Goal: Task Accomplishment & Management: Manage account settings

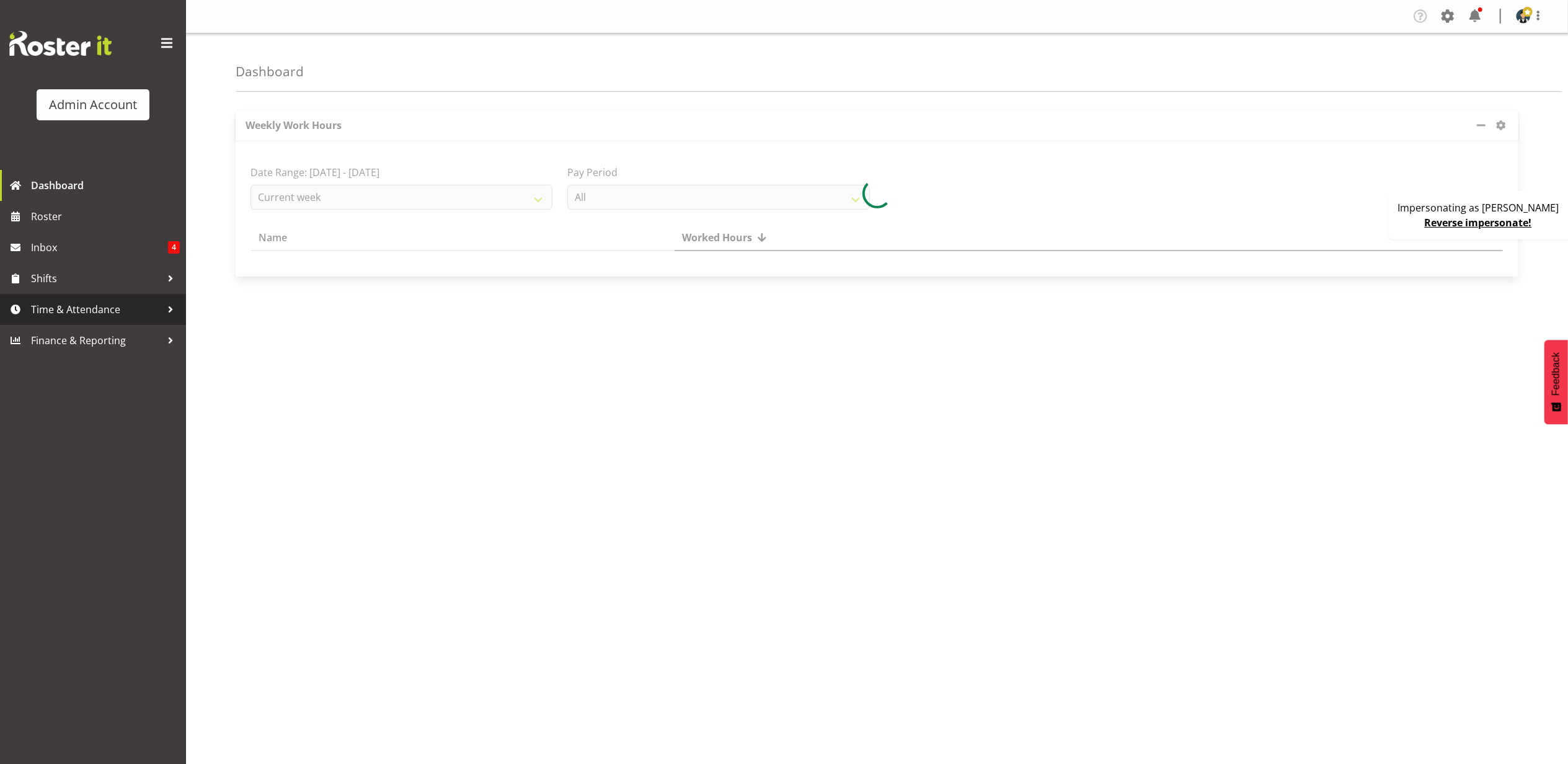
click at [82, 300] on span "Time & Attendance" at bounding box center [96, 309] width 130 height 18
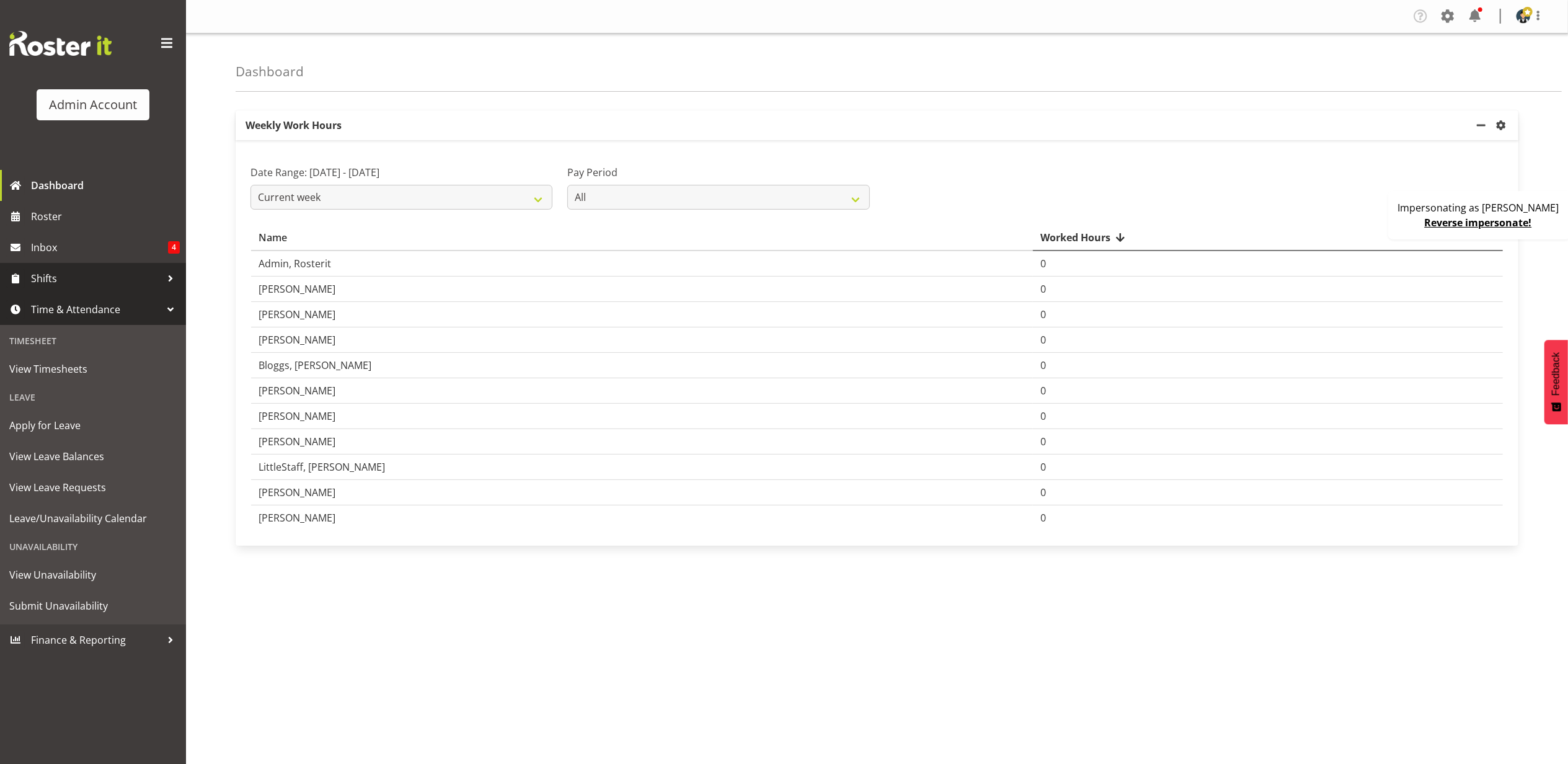
click at [72, 280] on span "Shifts" at bounding box center [96, 278] width 130 height 18
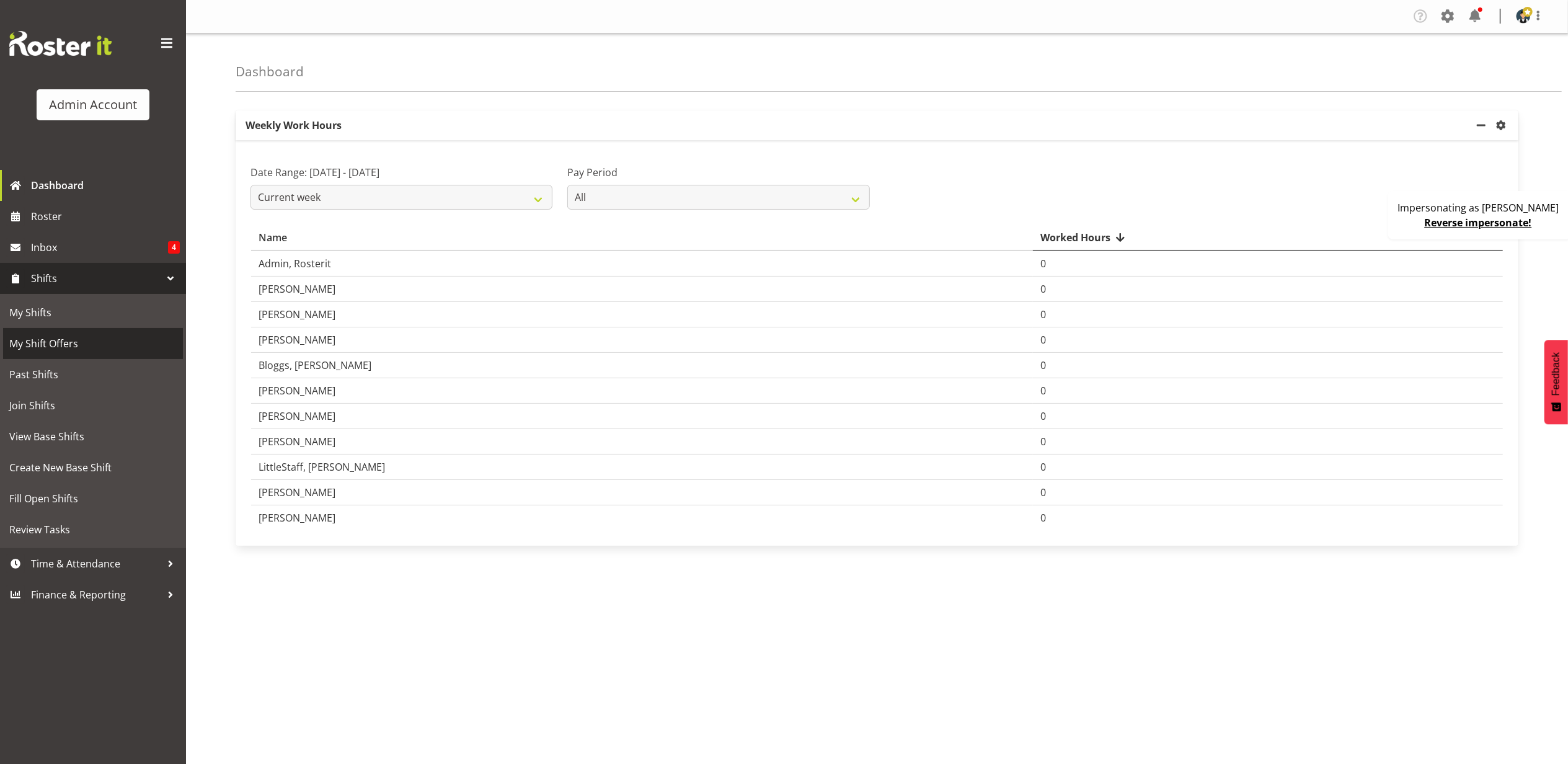
click at [83, 342] on span "My Shift Offers" at bounding box center [93, 343] width 167 height 18
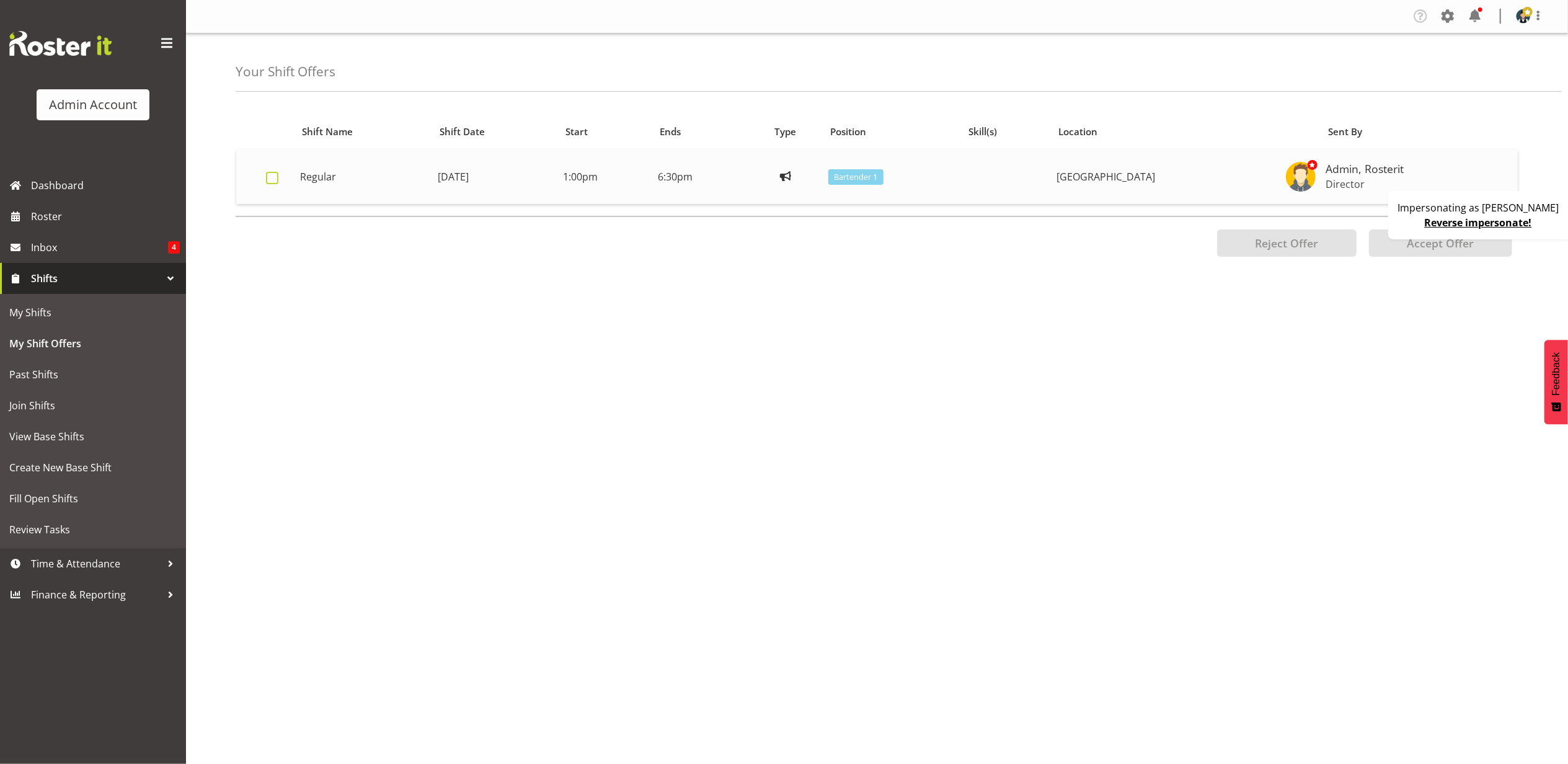
click at [278, 175] on label at bounding box center [276, 178] width 19 height 12
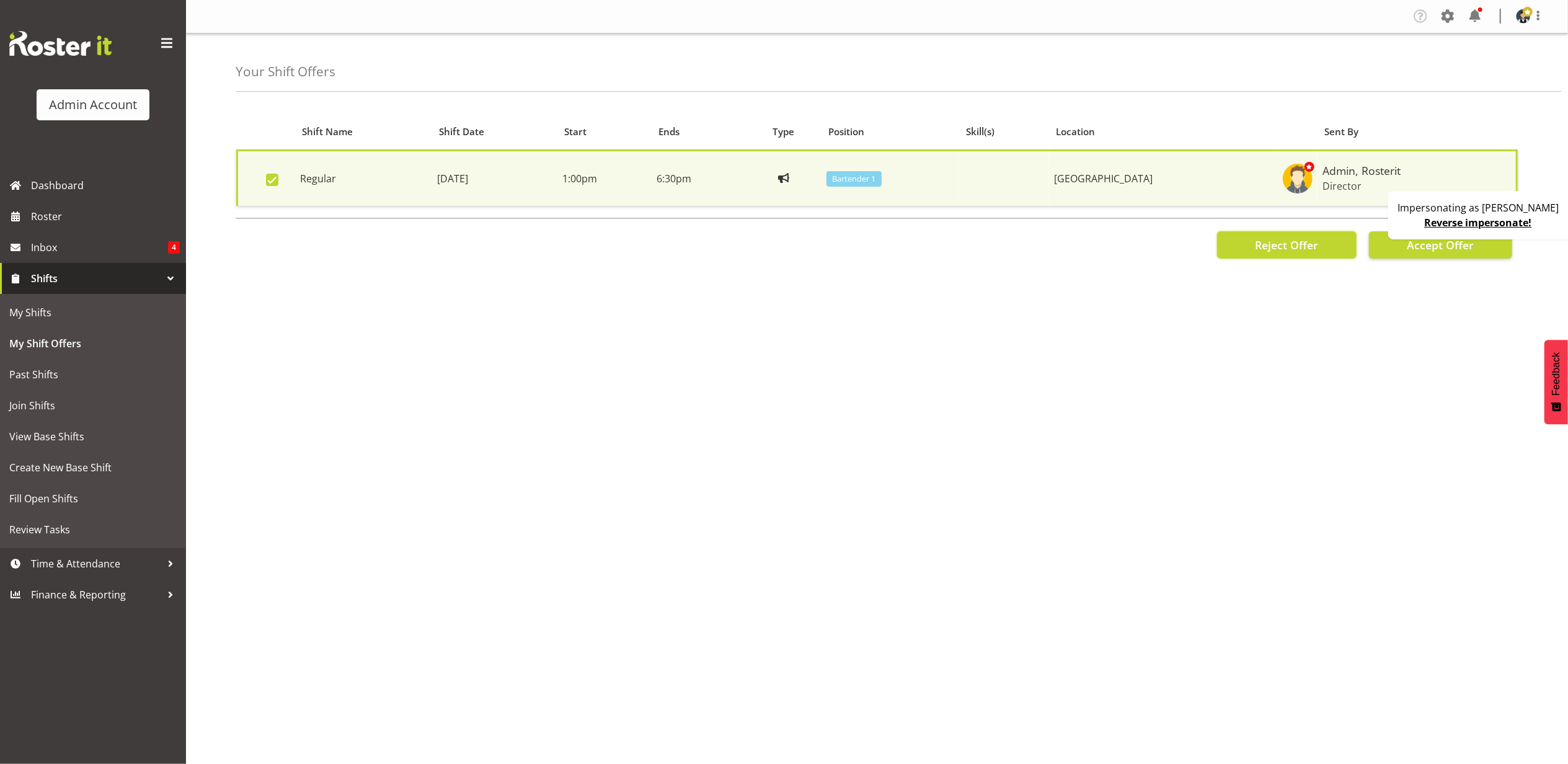
click at [1265, 244] on span "Reject Offer" at bounding box center [1286, 245] width 63 height 15
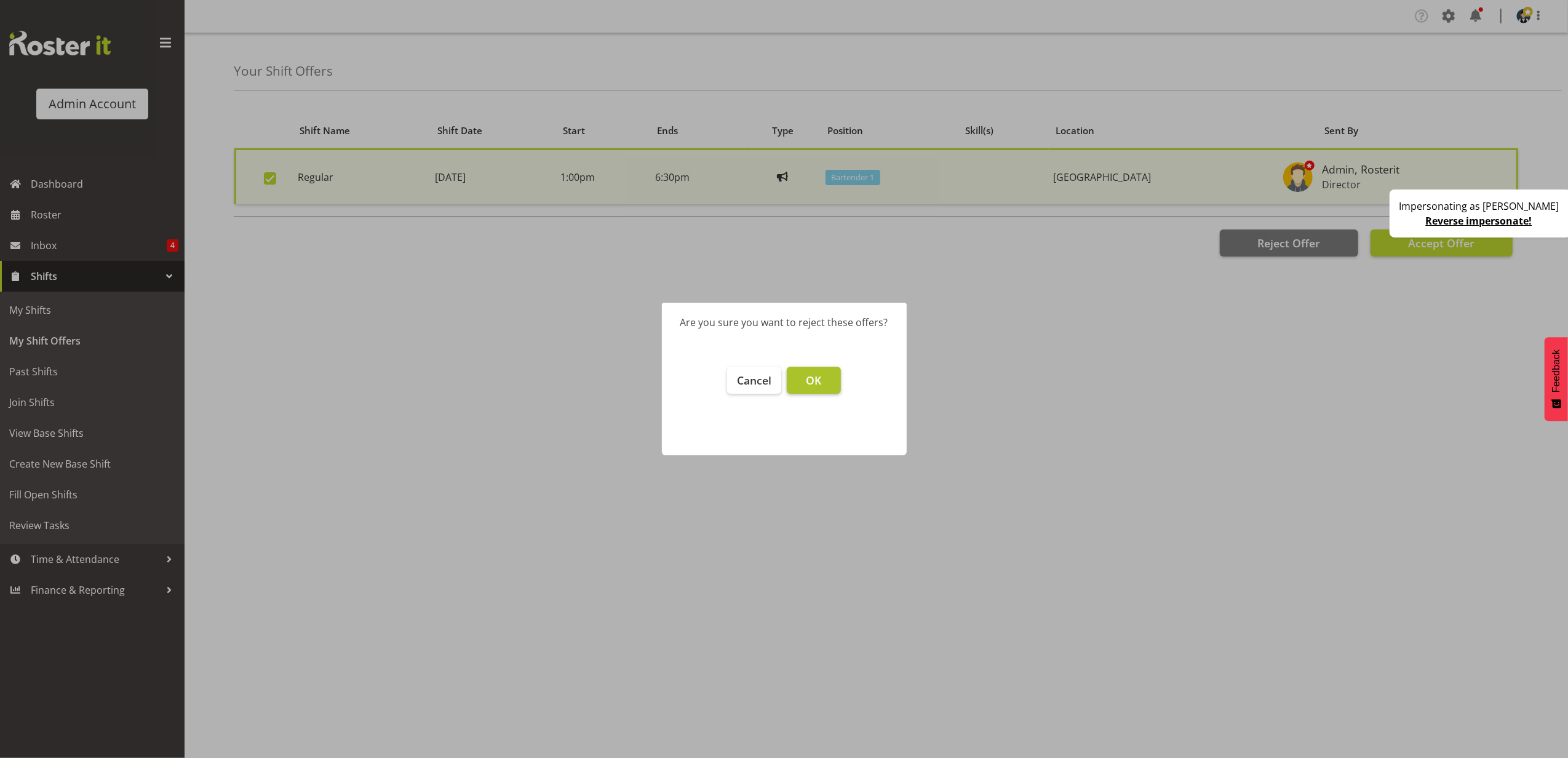
click at [817, 379] on span "OK" at bounding box center [813, 380] width 16 height 15
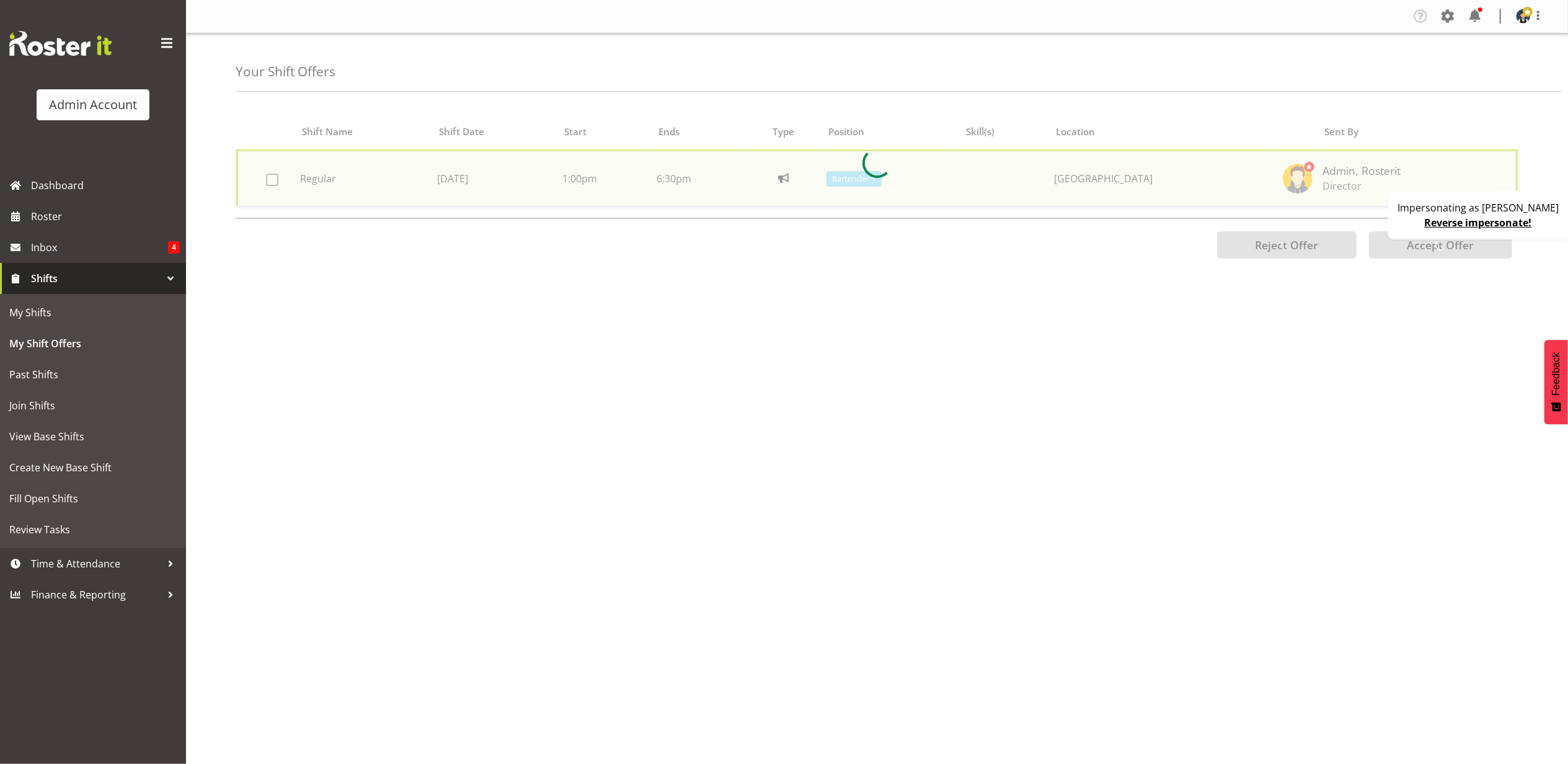
checkbox input "false"
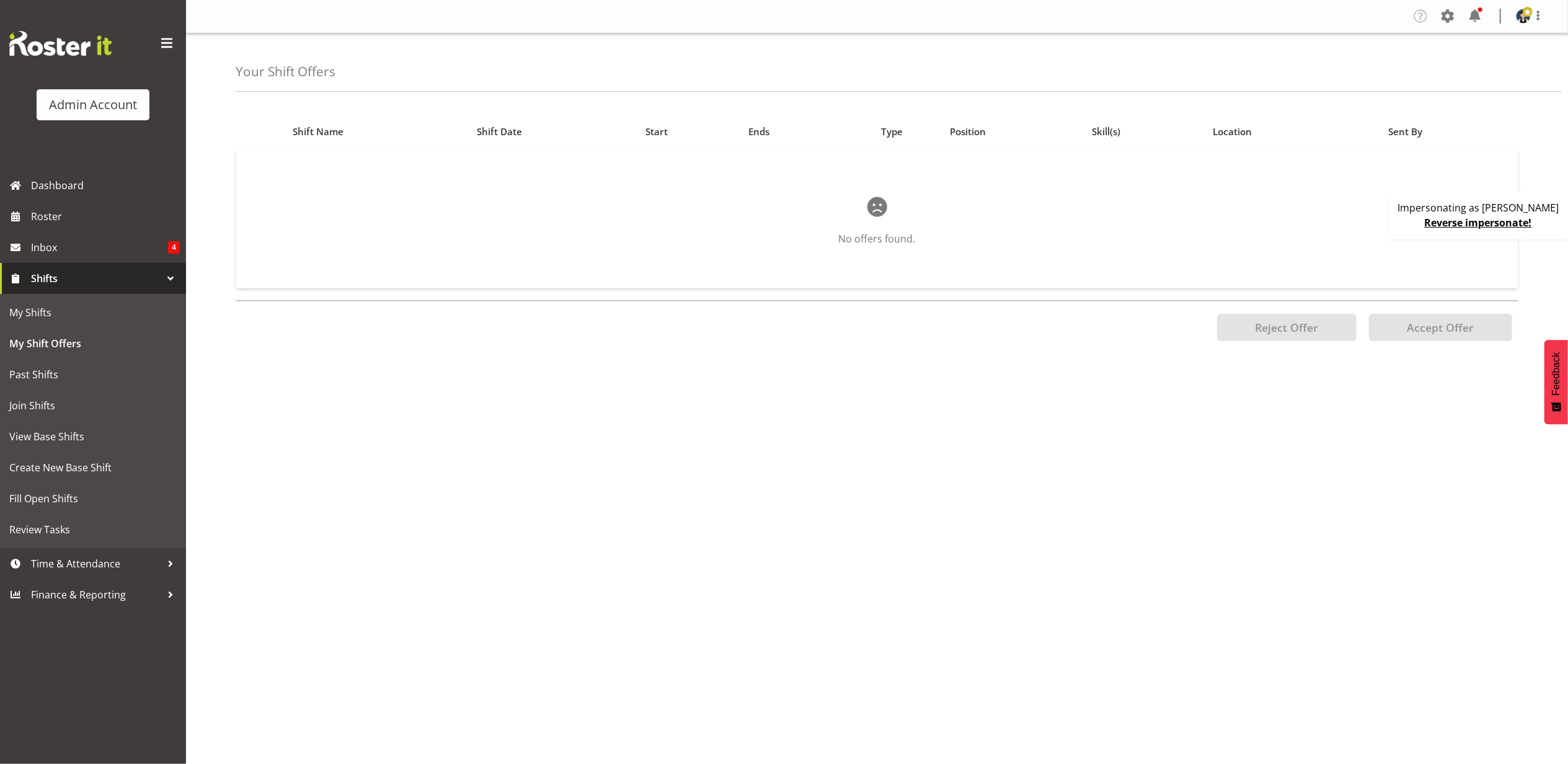
click at [1486, 227] on link "Reverse impersonate!" at bounding box center [1479, 222] width 107 height 14
